Goal: Navigation & Orientation: Go to known website

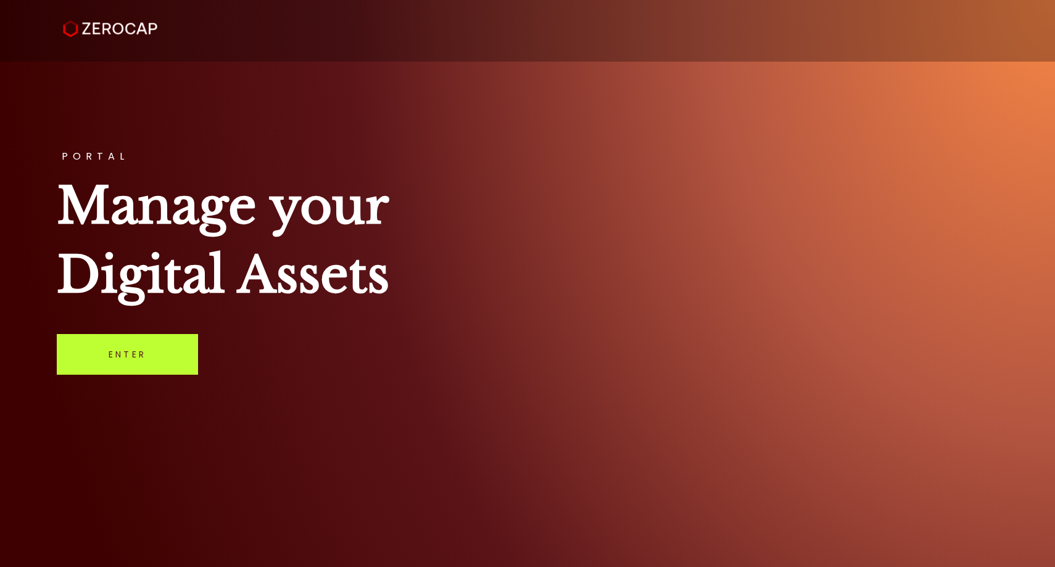
click at [126, 357] on link "Enter" at bounding box center [127, 354] width 141 height 41
